Goal: Check status: Check status

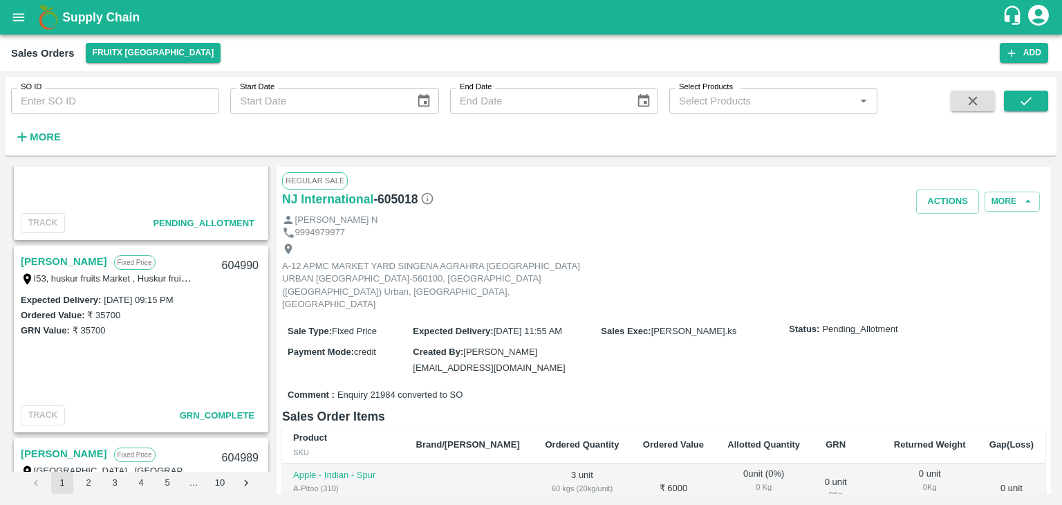
scroll to position [310, 0]
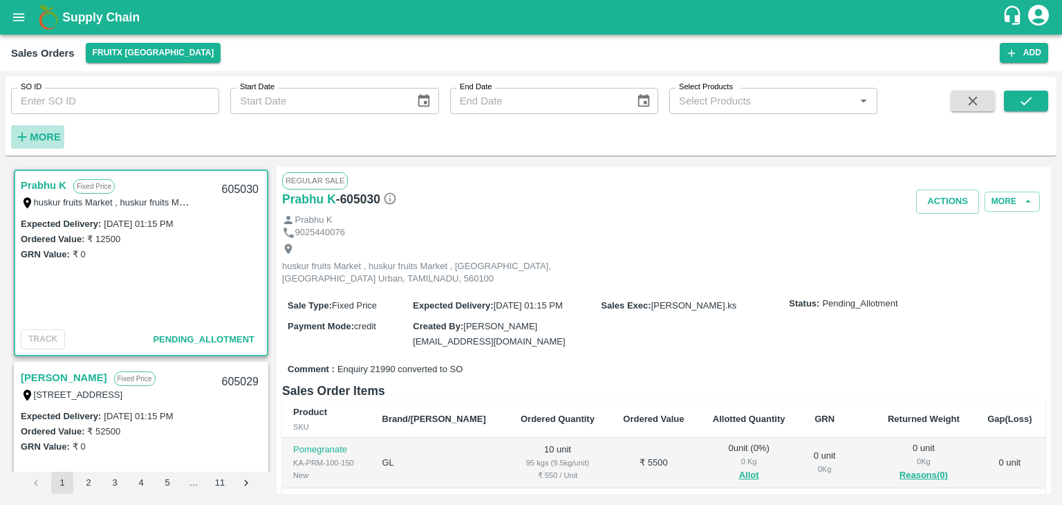
click at [50, 134] on strong "More" at bounding box center [45, 136] width 31 height 11
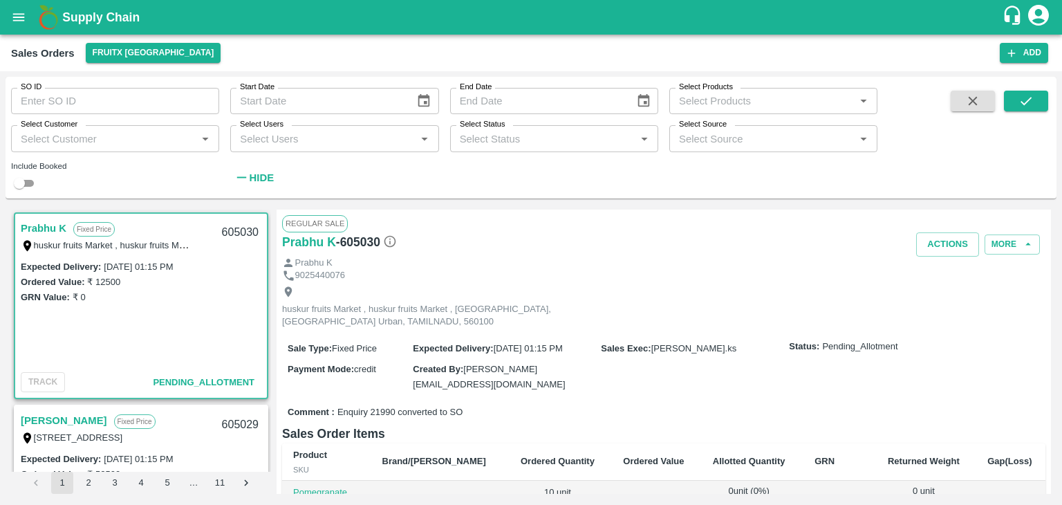
click at [277, 132] on input "Select Users" at bounding box center [322, 138] width 177 height 18
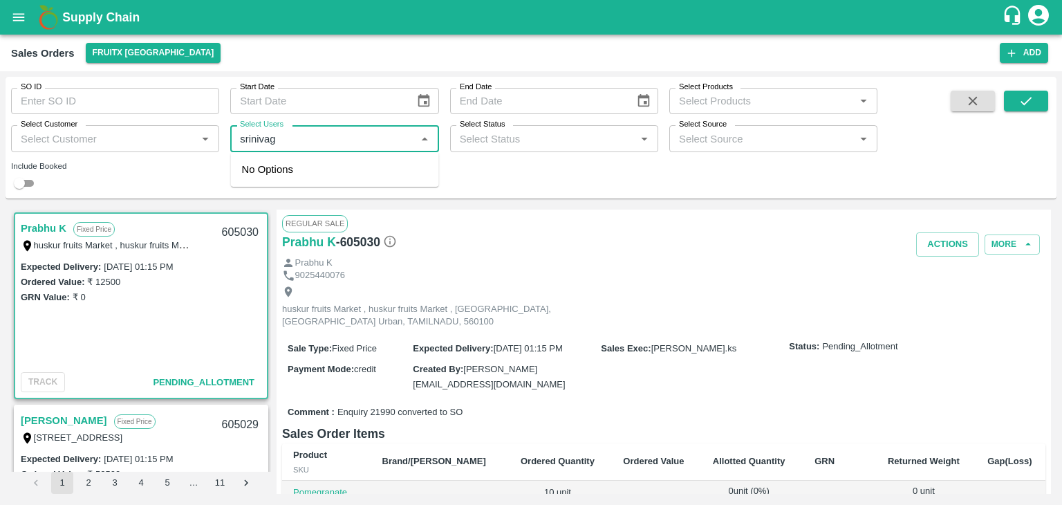
type input "sriniva"
click at [244, 169] on input "checkbox" at bounding box center [256, 176] width 28 height 28
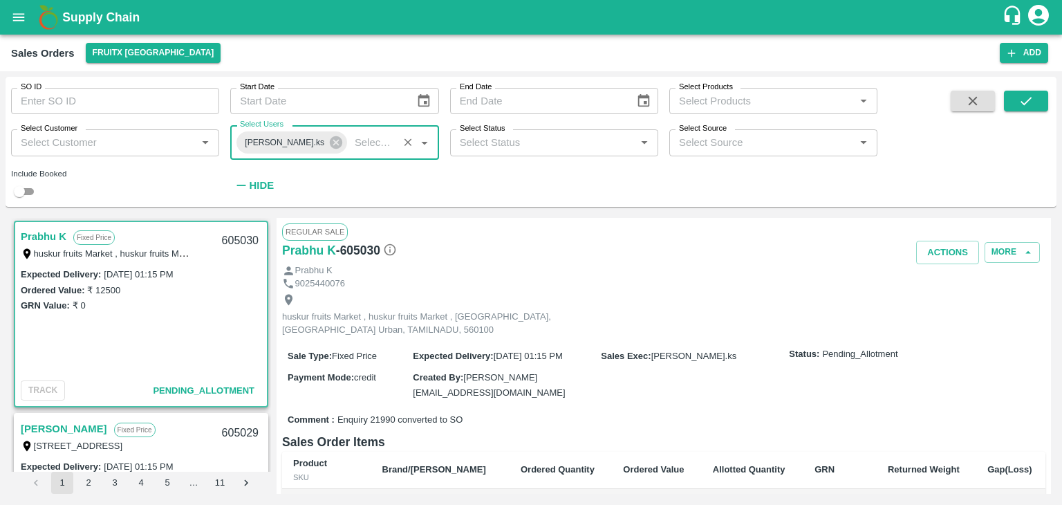
click at [34, 189] on input "checkbox" at bounding box center [19, 191] width 50 height 17
checkbox input "true"
click at [1021, 103] on icon "submit" at bounding box center [1026, 100] width 15 height 15
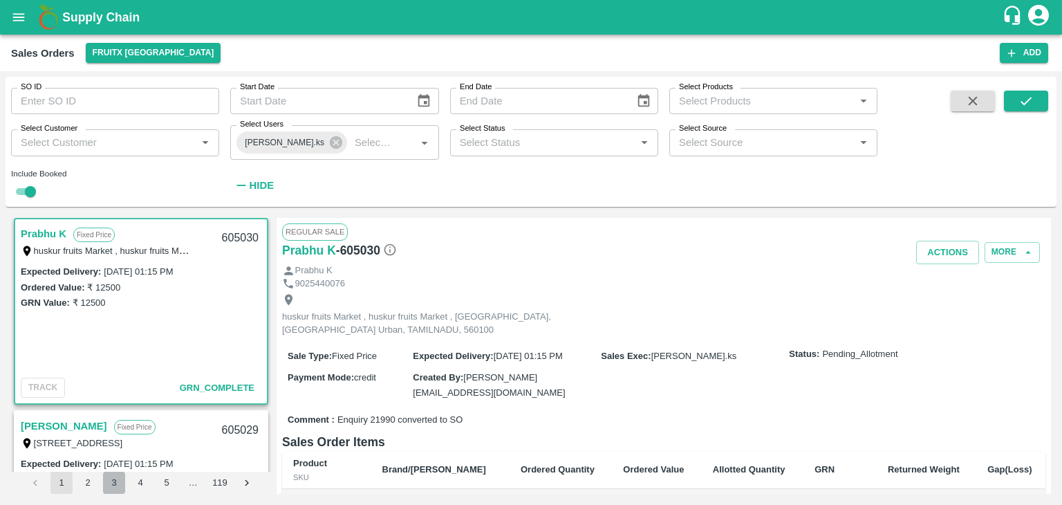
click at [113, 482] on button "3" at bounding box center [114, 483] width 22 height 22
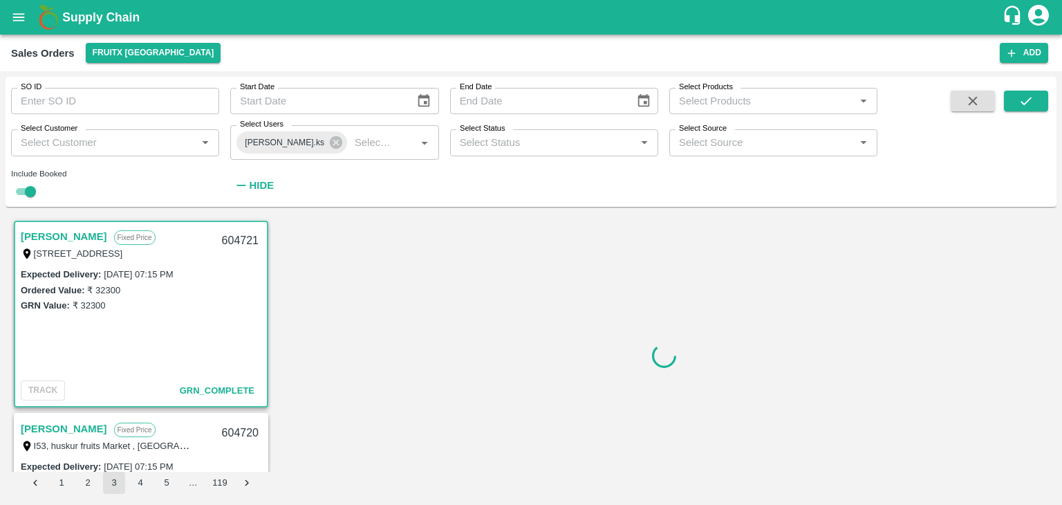
scroll to position [3, 0]
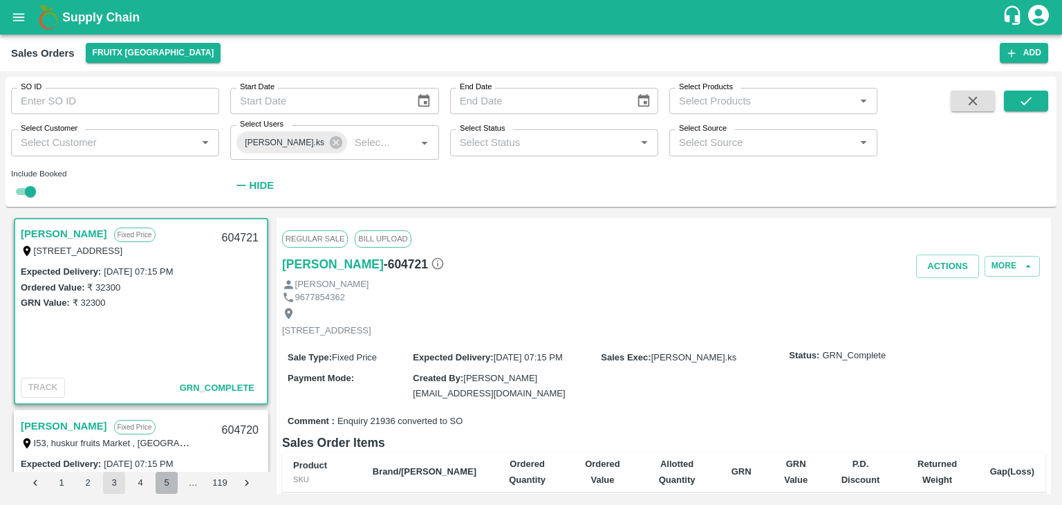
click at [158, 483] on button "5" at bounding box center [167, 483] width 22 height 22
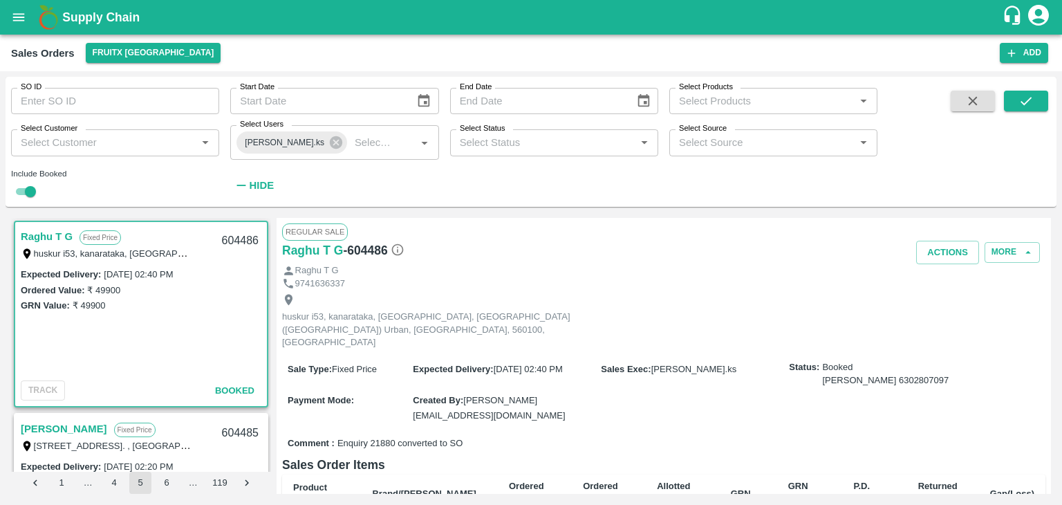
scroll to position [3, 0]
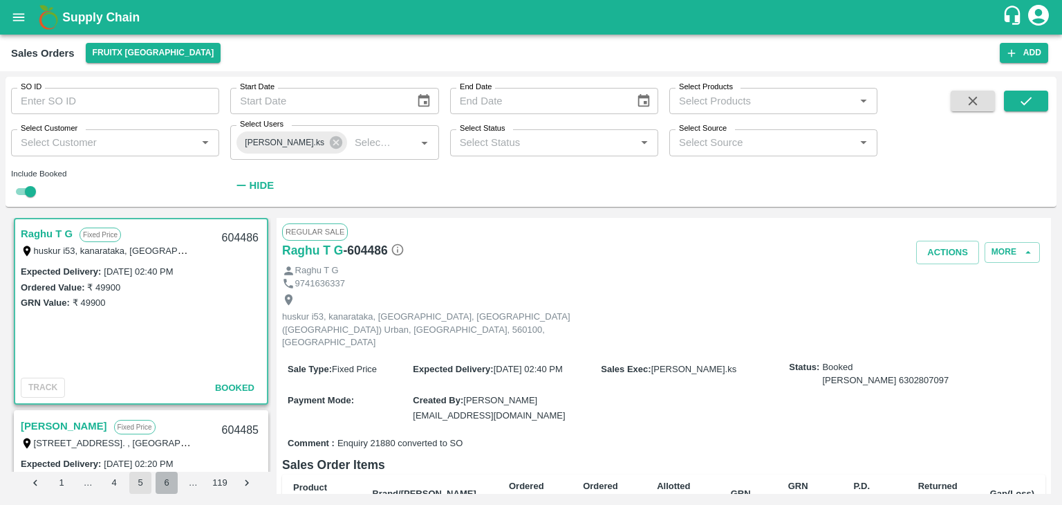
click at [173, 487] on button "6" at bounding box center [167, 483] width 22 height 22
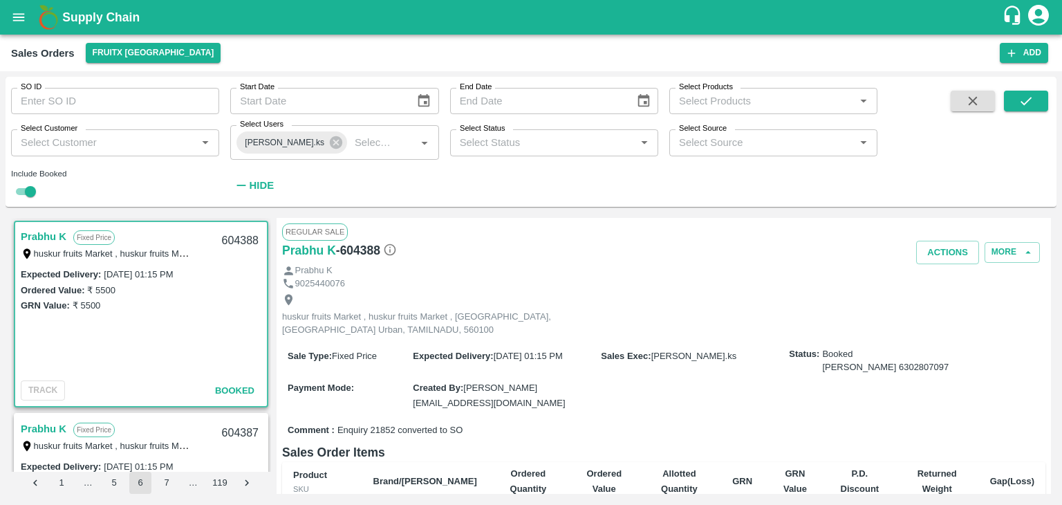
scroll to position [3, 0]
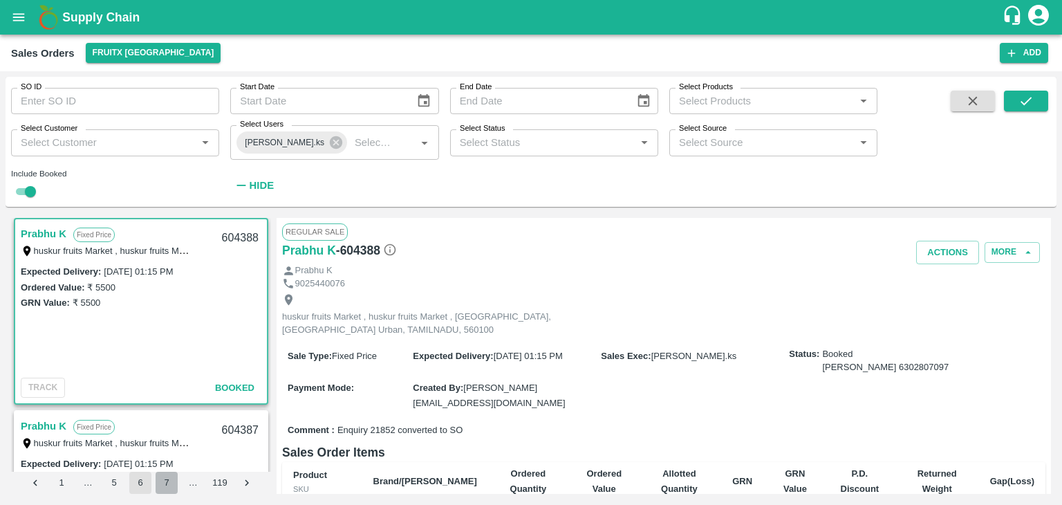
click at [173, 487] on button "7" at bounding box center [167, 483] width 22 height 22
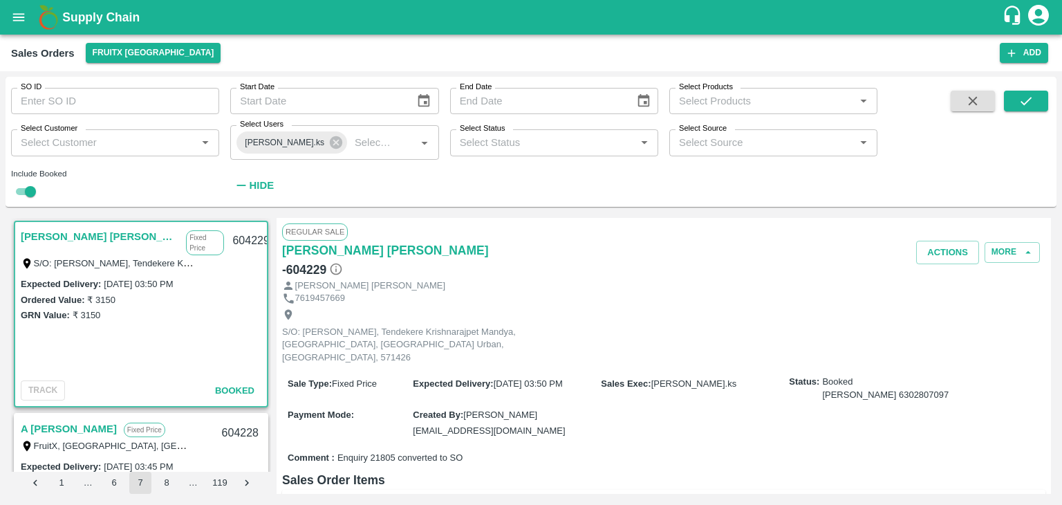
scroll to position [3, 0]
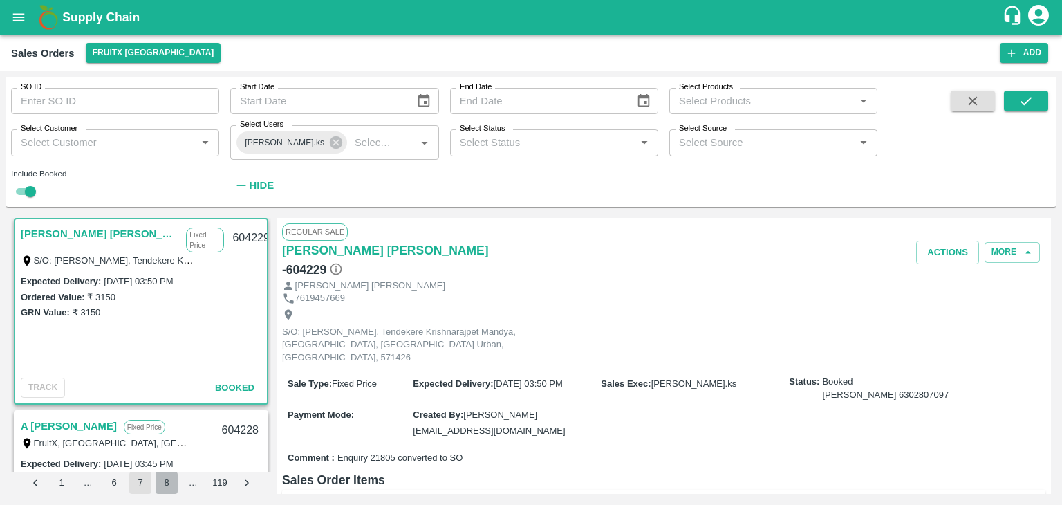
click at [173, 487] on button "8" at bounding box center [167, 483] width 22 height 22
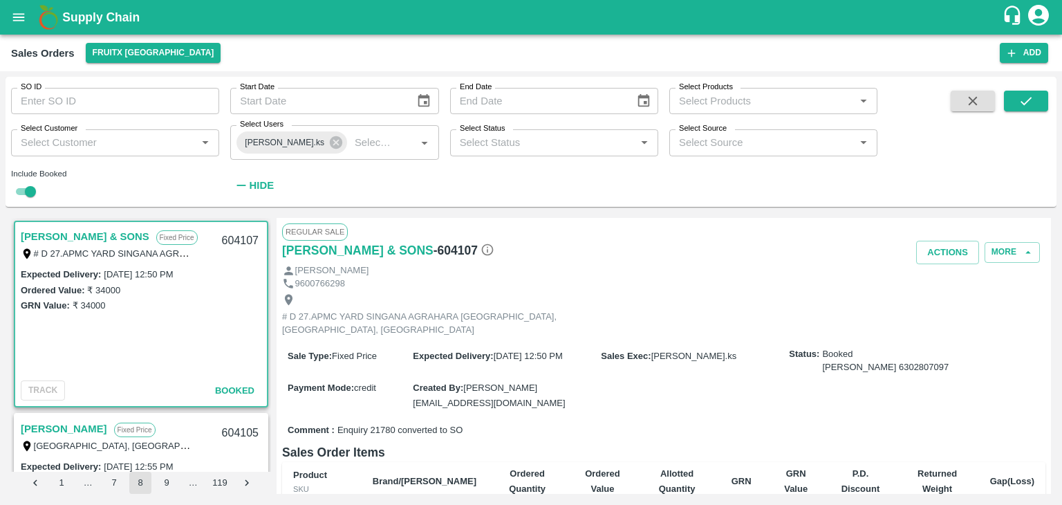
scroll to position [3, 0]
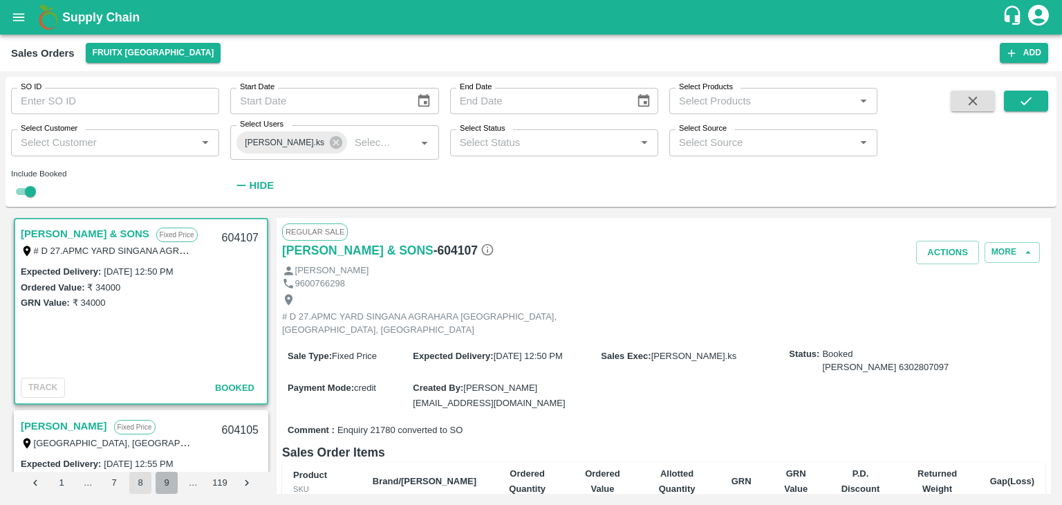
click at [173, 487] on button "9" at bounding box center [167, 483] width 22 height 22
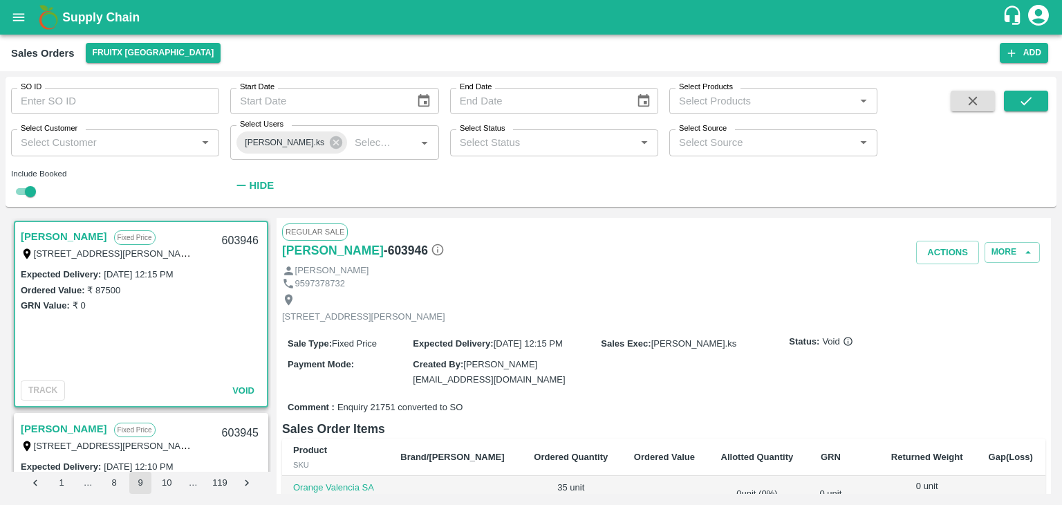
scroll to position [3, 0]
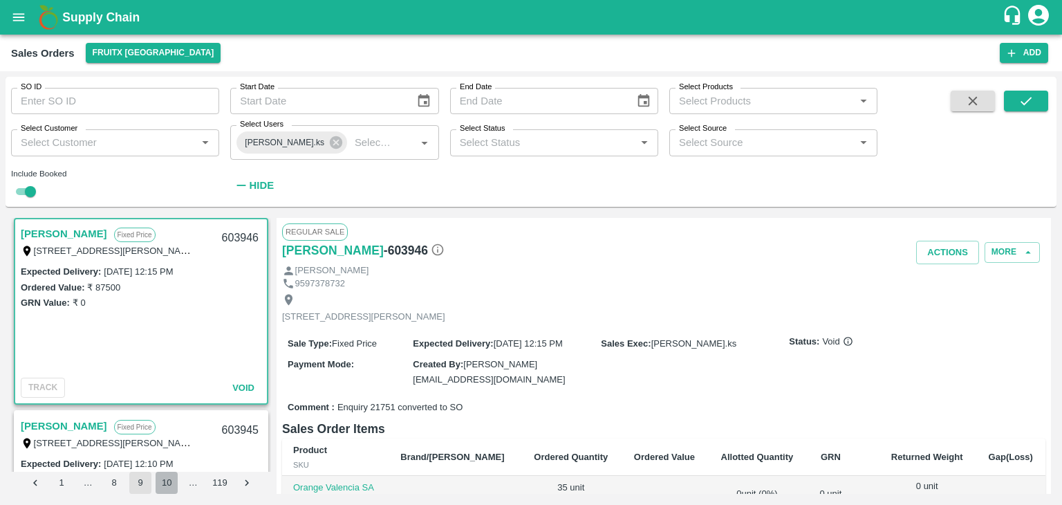
click at [173, 487] on button "10" at bounding box center [167, 483] width 22 height 22
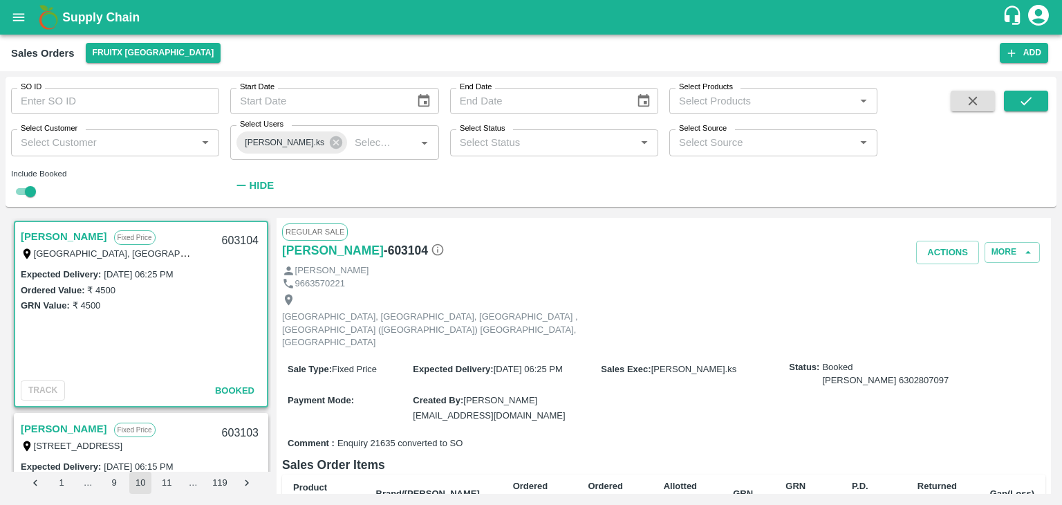
scroll to position [3, 0]
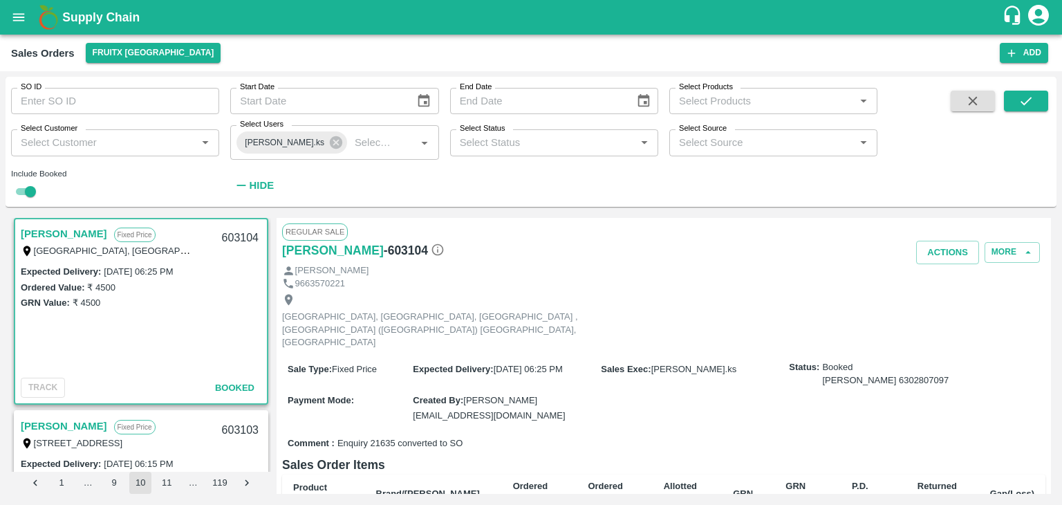
click at [173, 487] on button "11" at bounding box center [167, 483] width 22 height 22
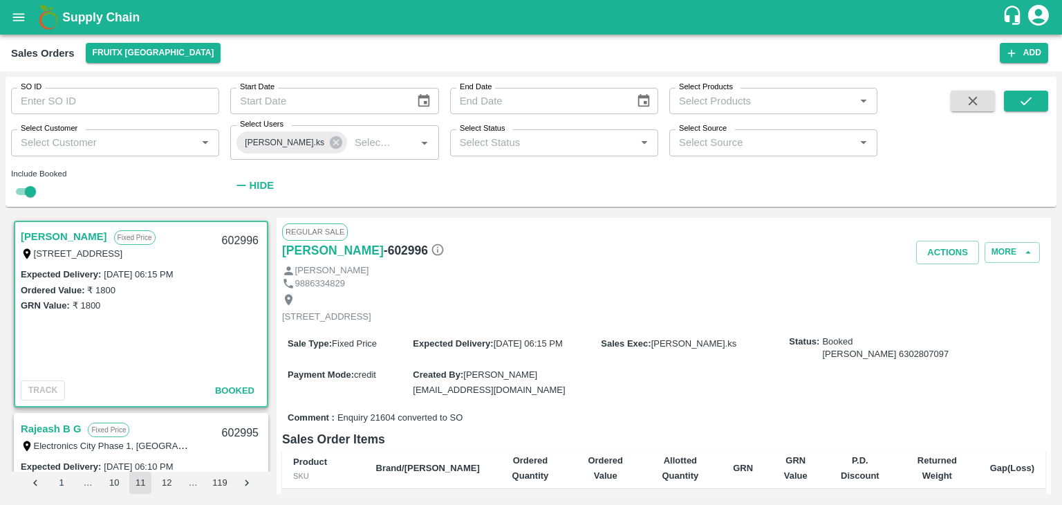
scroll to position [3, 0]
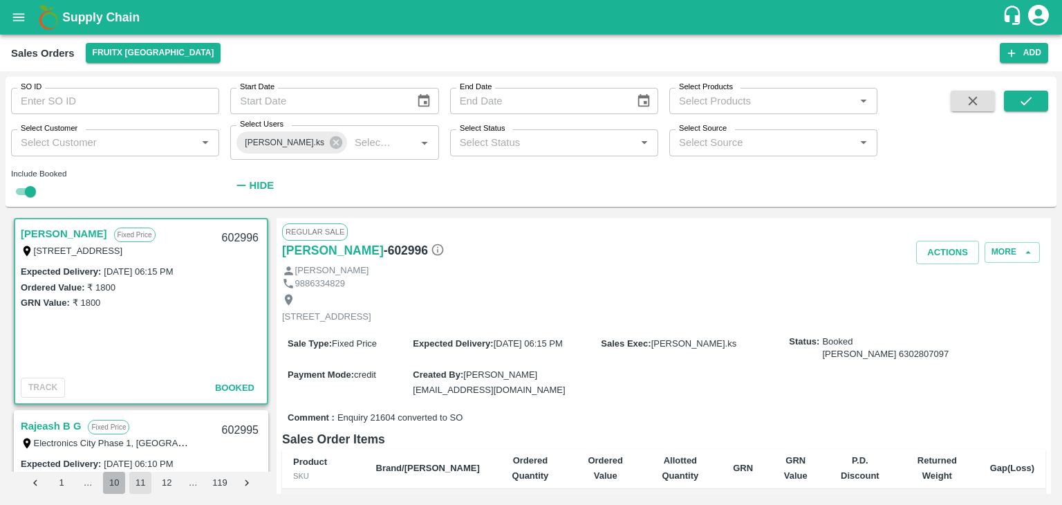
click at [119, 482] on button "10" at bounding box center [114, 483] width 22 height 22
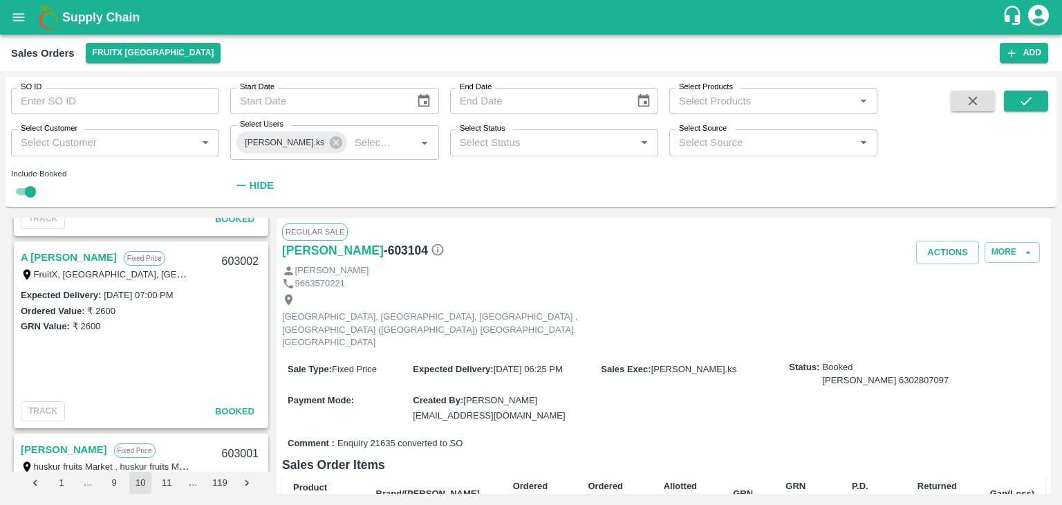
scroll to position [3638, 0]
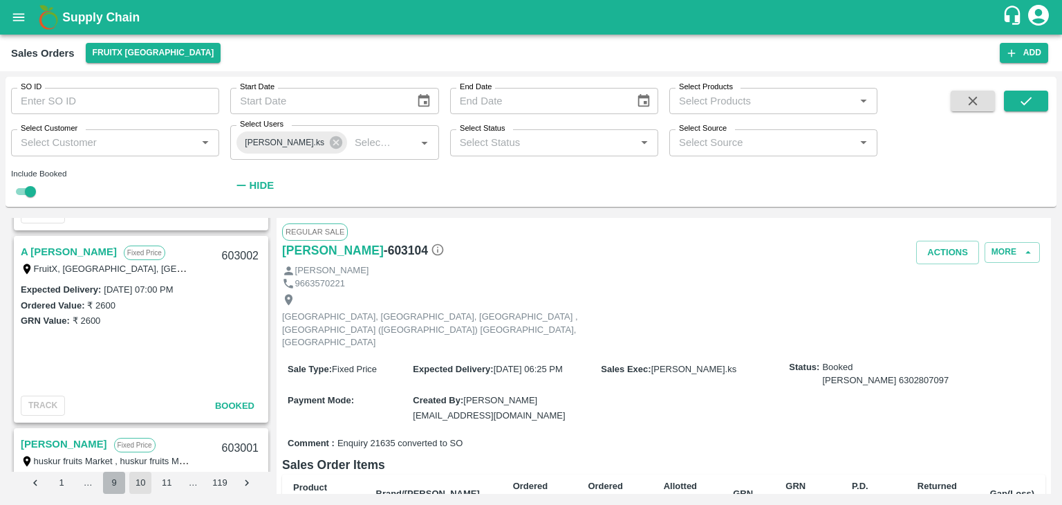
click at [112, 486] on button "9" at bounding box center [114, 483] width 22 height 22
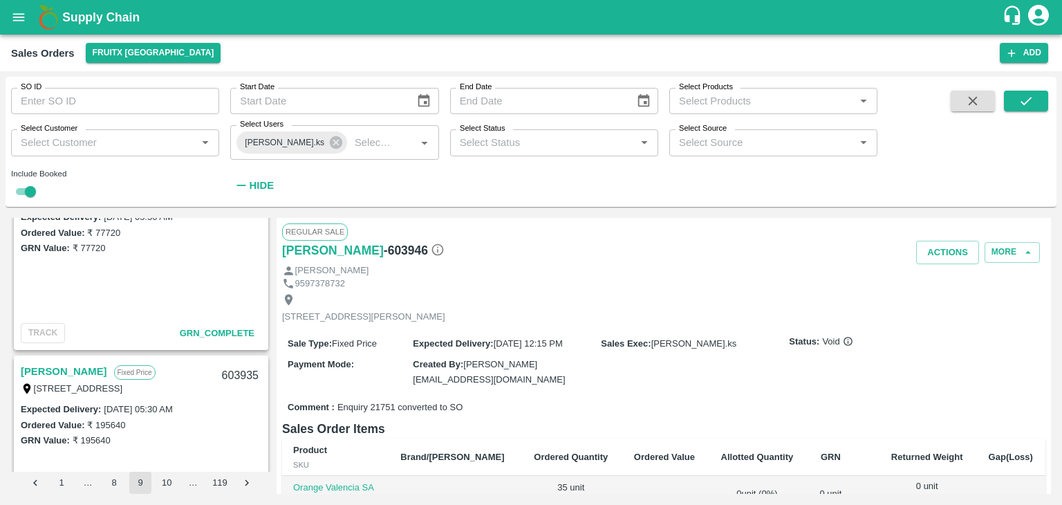
scroll to position [1612, 0]
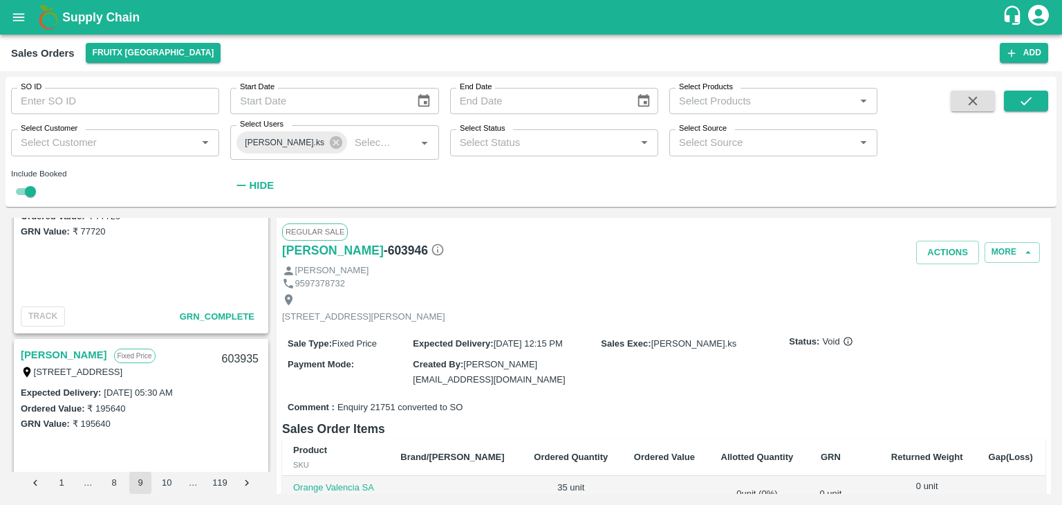
click at [38, 355] on link "Shivagami" at bounding box center [64, 355] width 86 height 18
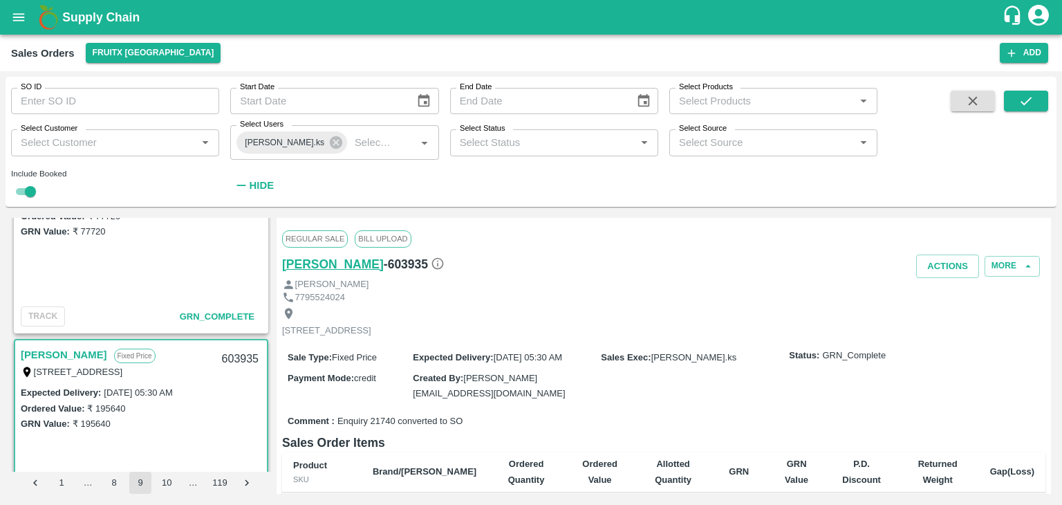
click at [310, 264] on h6 "Shivagami" at bounding box center [333, 264] width 102 height 19
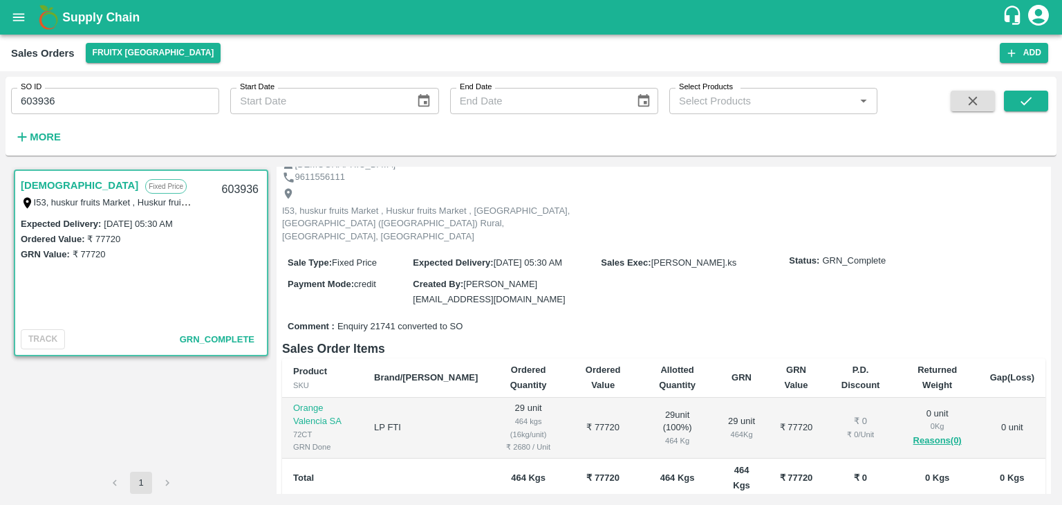
scroll to position [69, 0]
click at [36, 98] on input "603936" at bounding box center [115, 101] width 208 height 26
type input "603936"
click at [1027, 103] on icon "submit" at bounding box center [1026, 100] width 15 height 15
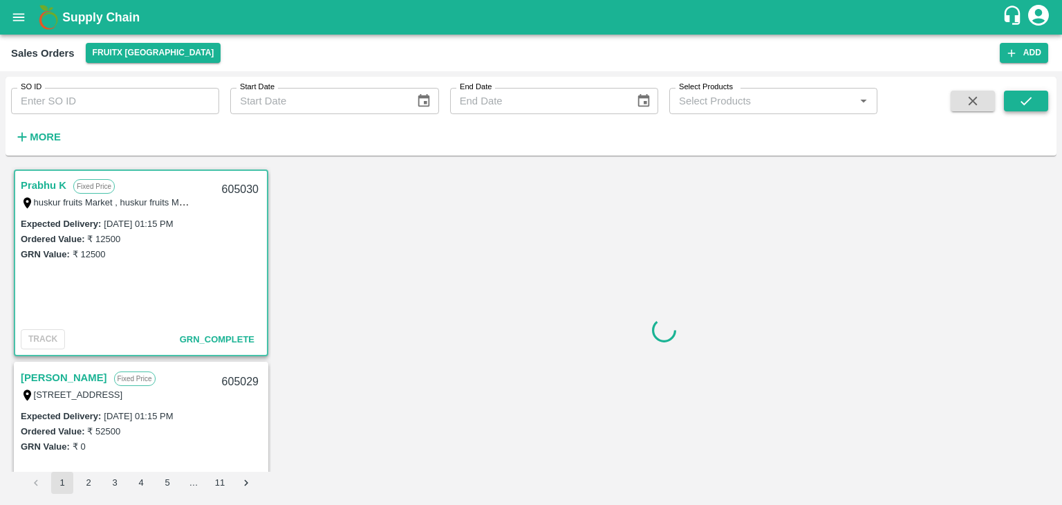
scroll to position [3, 0]
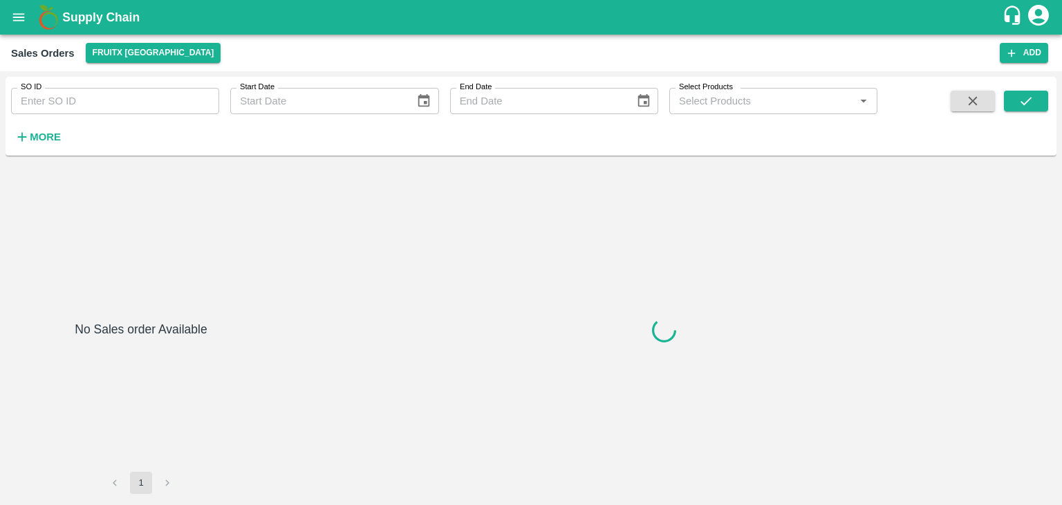
type input "603935"
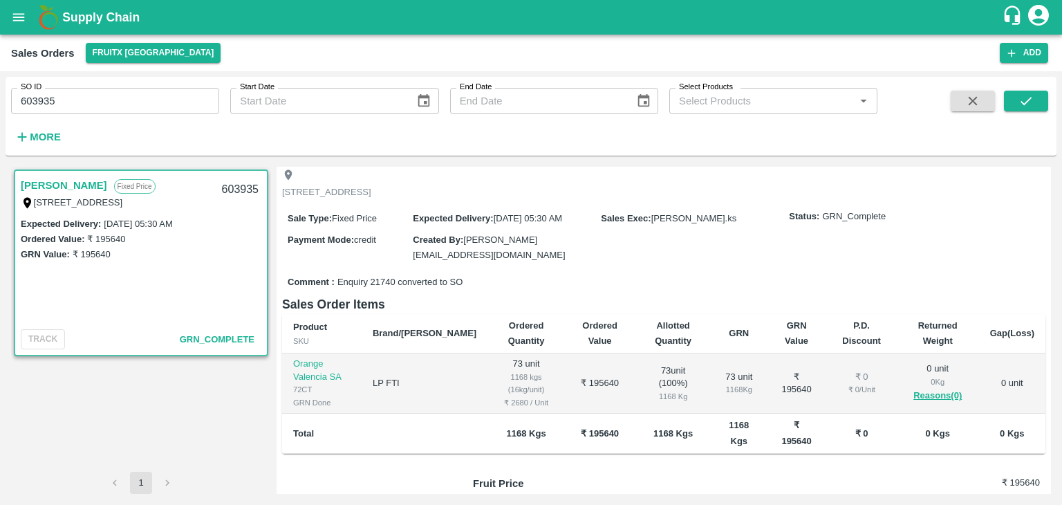
scroll to position [86, 0]
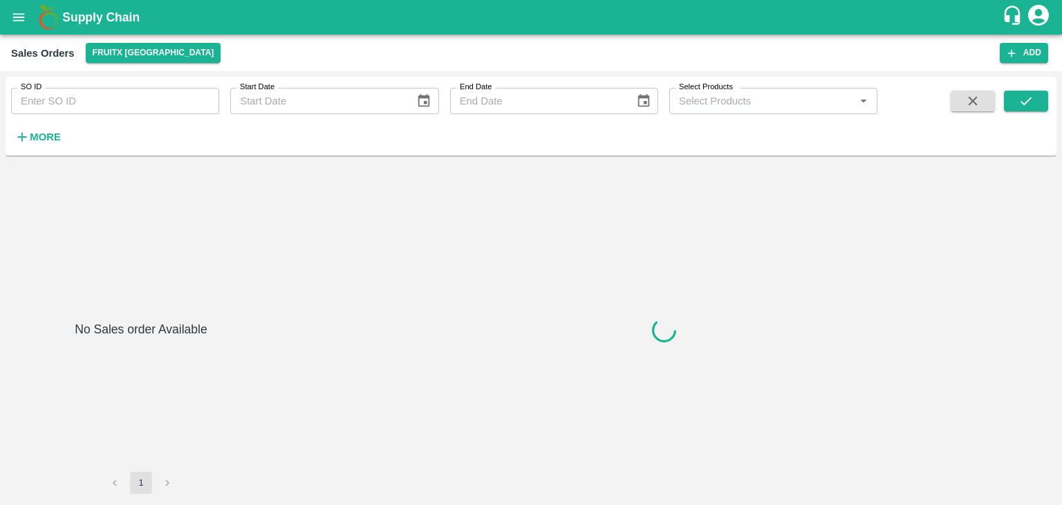
type input "603936"
type input "604055"
type input "604708"
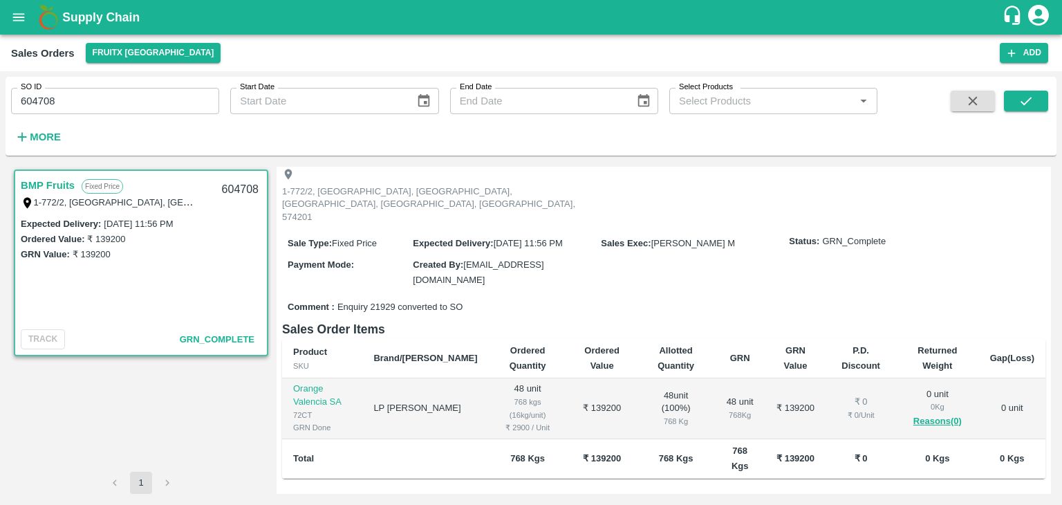
scroll to position [86, 0]
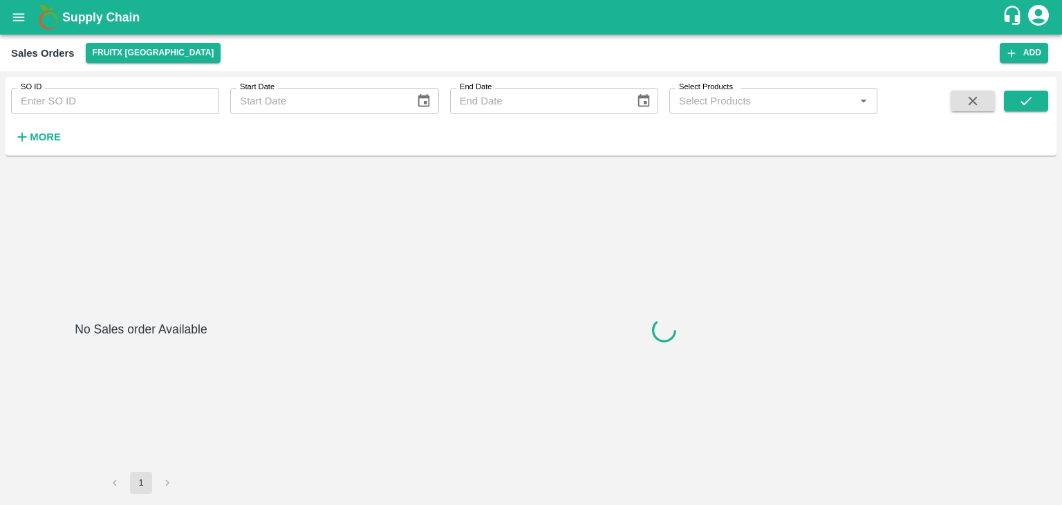
type input "604708"
